Goal: Transaction & Acquisition: Purchase product/service

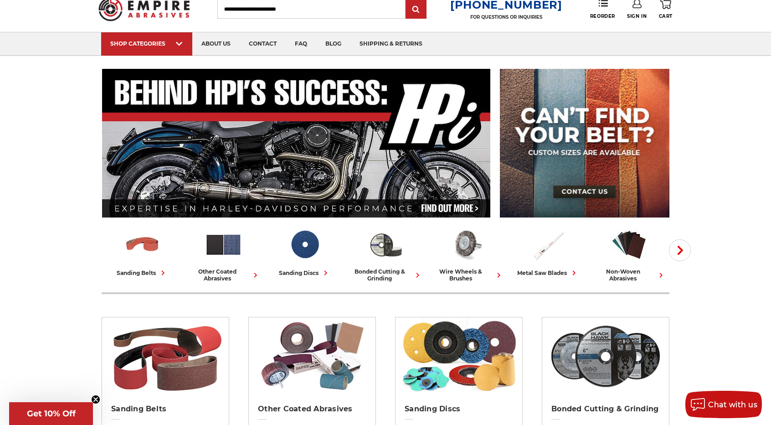
scroll to position [46, 0]
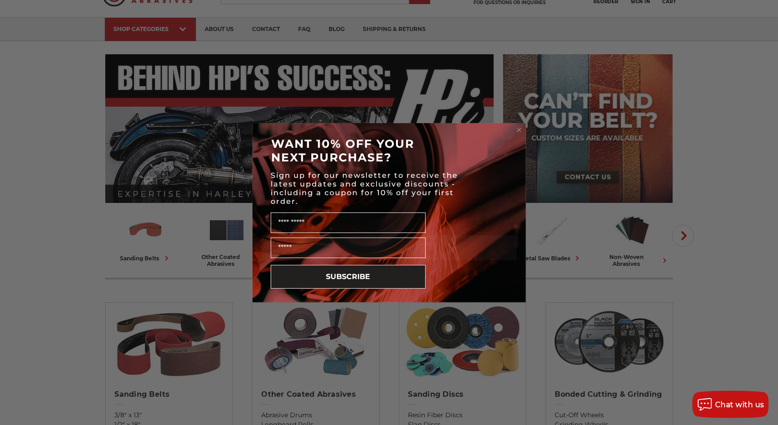
click at [720, 266] on div "Close dialog WANT 10% OFF YOUR NEXT PURCHASE? Sign up for our newsletter to rec…" at bounding box center [389, 212] width 778 height 425
click at [519, 130] on circle "Close dialog" at bounding box center [518, 129] width 9 height 9
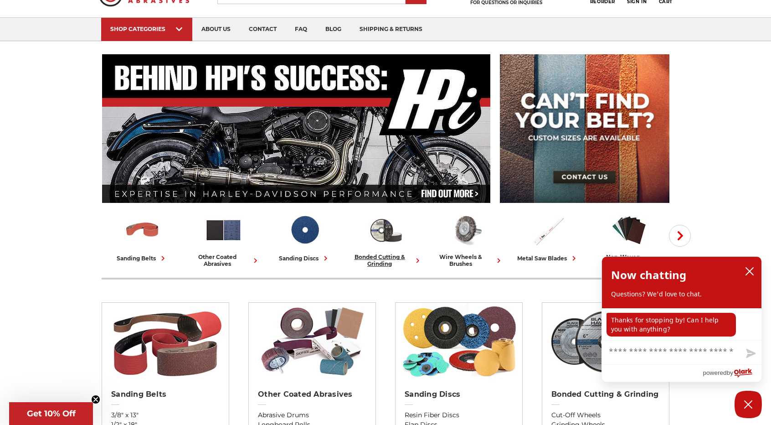
click at [387, 254] on div "bonded cutting & grinding" at bounding box center [385, 260] width 74 height 14
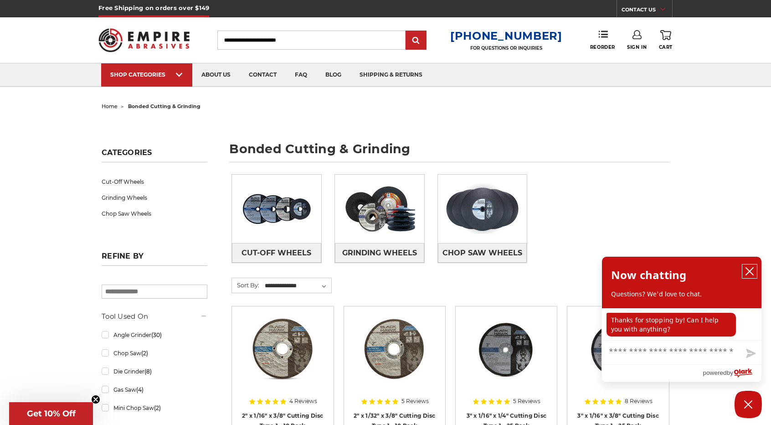
click at [748, 269] on icon "close chatbox" at bounding box center [749, 270] width 9 height 9
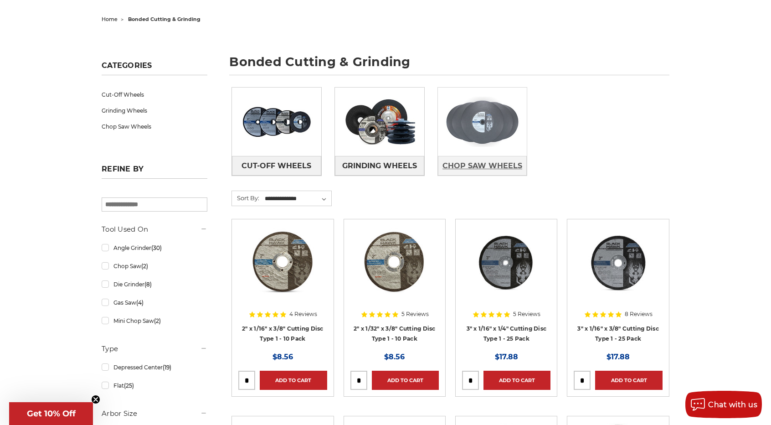
scroll to position [91, 0]
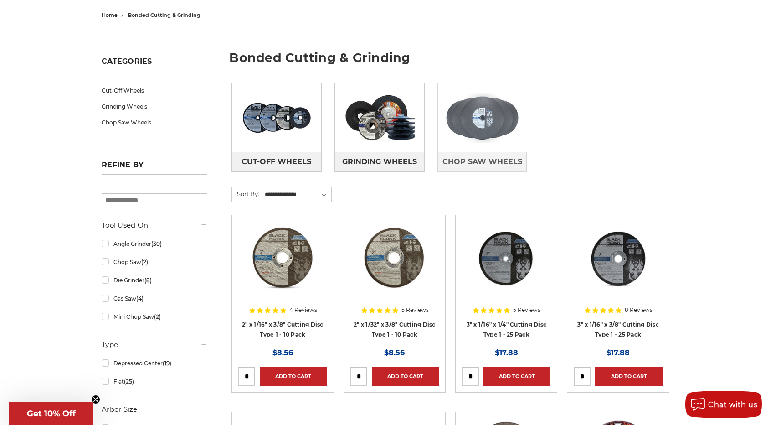
click at [488, 162] on span "Chop Saw Wheels" at bounding box center [482, 161] width 80 height 15
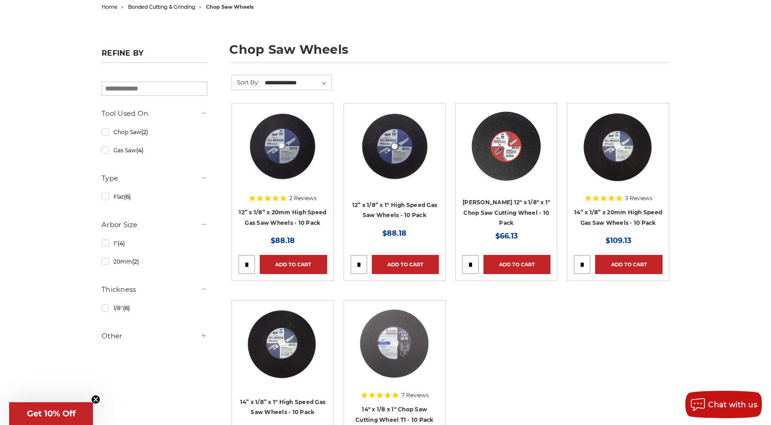
scroll to position [91, 0]
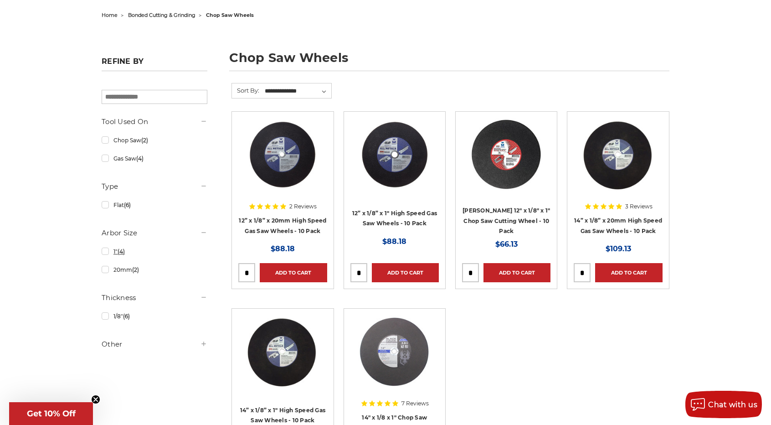
click at [105, 251] on link "1" (4)" at bounding box center [155, 251] width 106 height 16
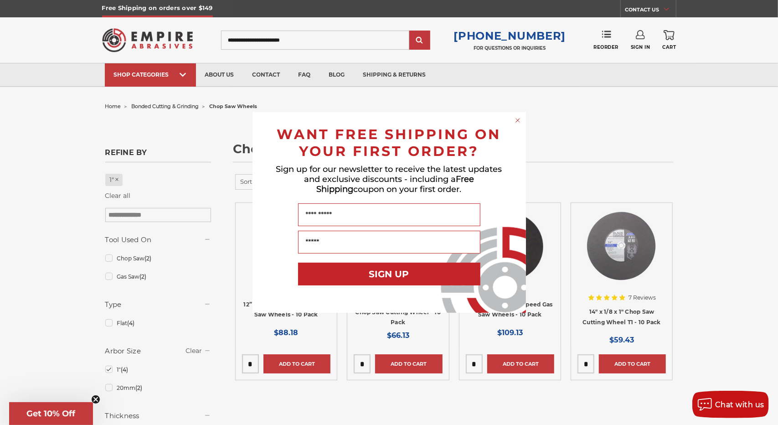
click at [518, 119] on icon "Close dialog" at bounding box center [518, 120] width 4 height 4
